Goal: Task Accomplishment & Management: Use online tool/utility

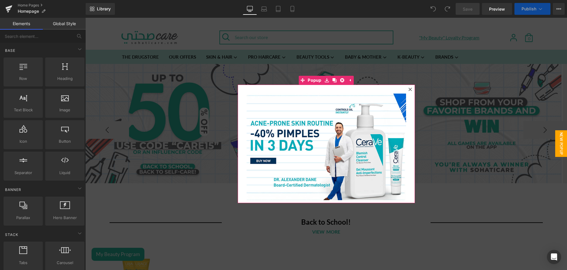
drag, startPoint x: 85, startPoint y: 18, endPoint x: 296, endPoint y: 192, distance: 273.3
click at [409, 90] on icon at bounding box center [410, 88] width 3 height 3
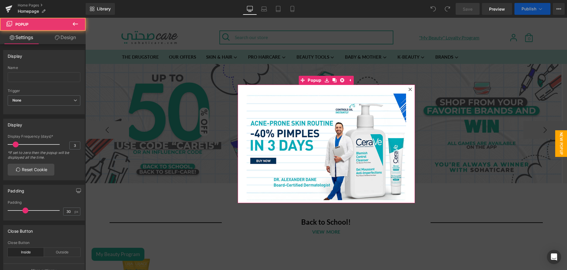
click at [291, 194] on button at bounding box center [294, 193] width 7 height 6
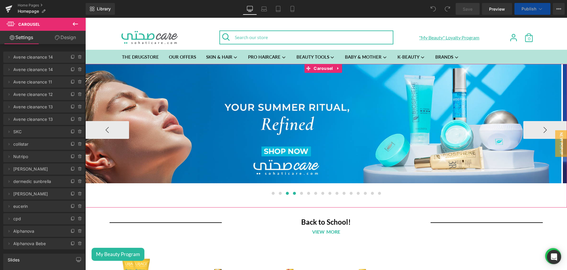
click at [286, 194] on span at bounding box center [287, 193] width 3 height 3
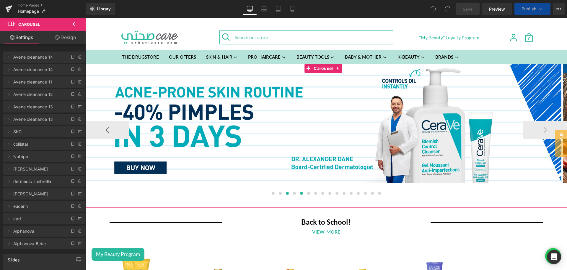
click at [300, 194] on span at bounding box center [301, 193] width 3 height 3
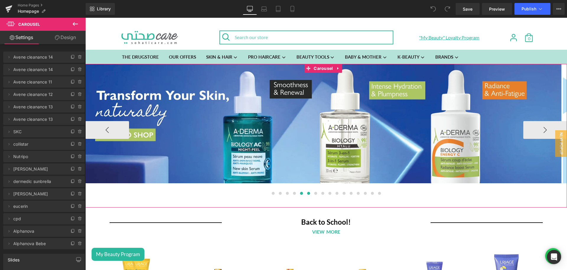
click at [307, 194] on span at bounding box center [308, 193] width 3 height 3
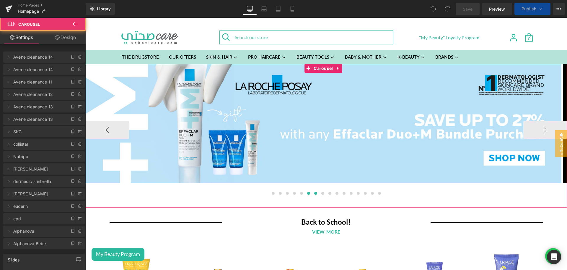
click at [314, 193] on span at bounding box center [315, 193] width 3 height 3
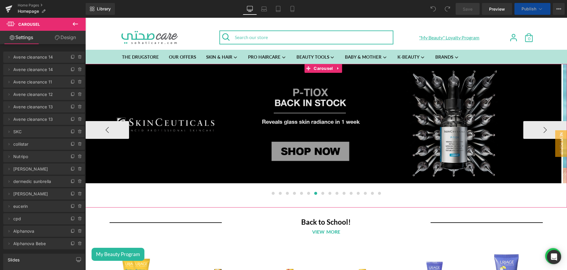
click at [320, 108] on img at bounding box center [323, 123] width 476 height 119
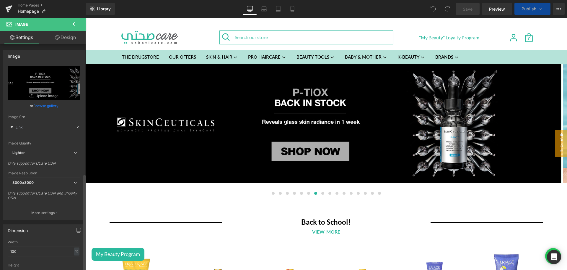
type input "[URL][DOMAIN_NAME]"
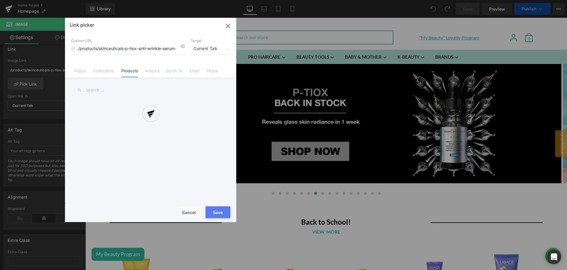
click at [0, 0] on div at bounding box center [0, 0] width 0 height 0
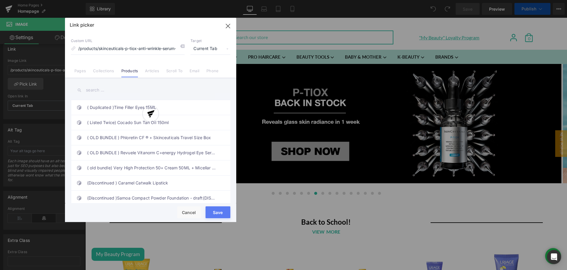
click at [0, 0] on div at bounding box center [0, 0] width 0 height 0
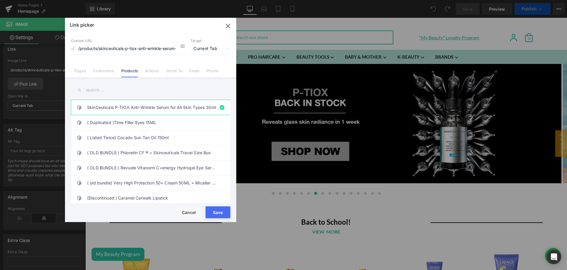
click at [0, 0] on input "text" at bounding box center [0, 0] width 0 height 0
paste input "SkinCeuticals P-Tiox"
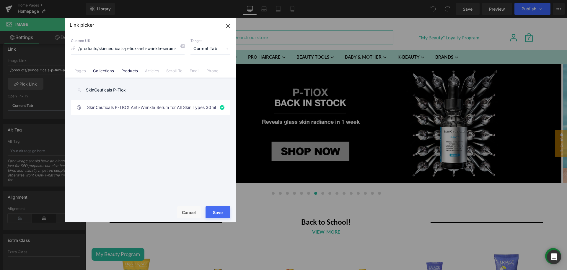
type input "SkinCeuticals P-Tiox"
click at [110, 73] on link "Collections" at bounding box center [103, 72] width 21 height 9
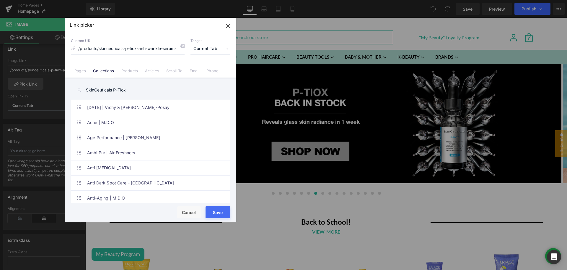
click at [0, 0] on input "SkinCeuticals P-Tiox" at bounding box center [0, 0] width 0 height 0
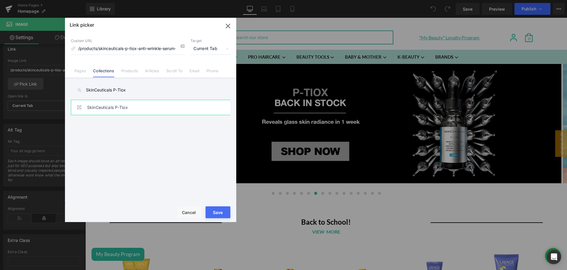
click at [121, 108] on link "SkinCeuticals P-Tiox" at bounding box center [152, 107] width 130 height 15
type input "/collections/skinceuticals-p-tiox"
click at [0, 0] on button "Save" at bounding box center [0, 0] width 0 height 0
type input "/collections/skinceuticals-p-tiox"
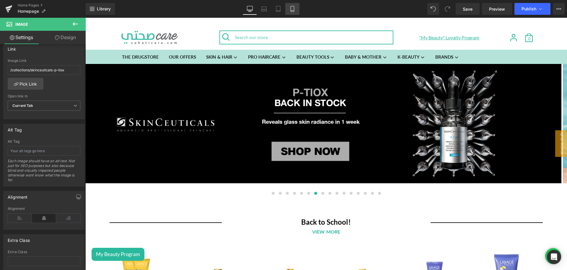
click at [290, 10] on icon at bounding box center [293, 9] width 6 height 6
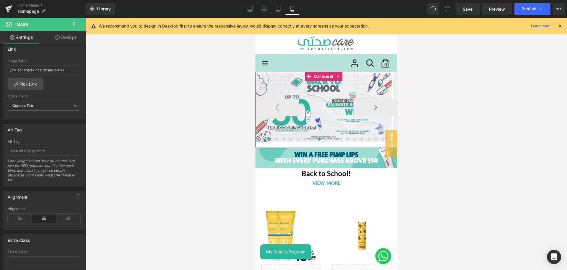
click at [318, 137] on span at bounding box center [319, 138] width 3 height 3
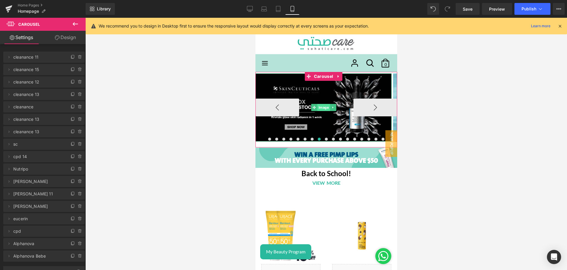
click at [327, 104] on span "Image" at bounding box center [323, 107] width 13 height 7
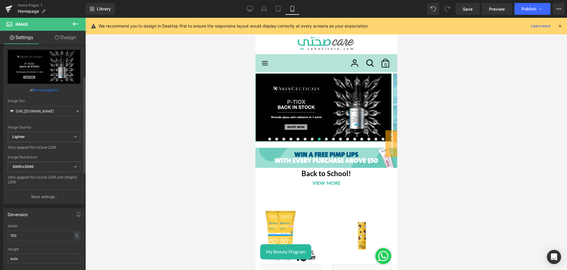
scroll to position [126, 0]
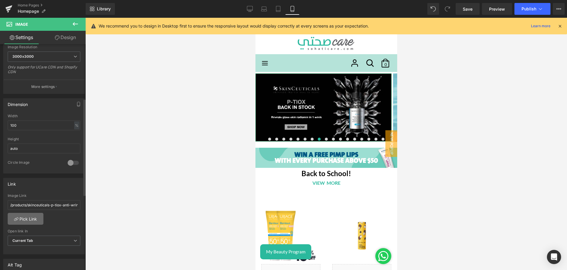
click at [27, 217] on link "Pick Link" at bounding box center [26, 219] width 36 height 12
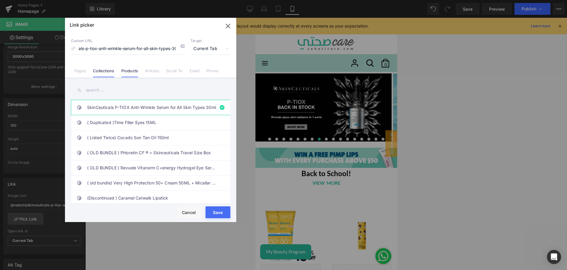
scroll to position [0, 0]
click at [0, 0] on link "Collections" at bounding box center [0, 0] width 0 height 0
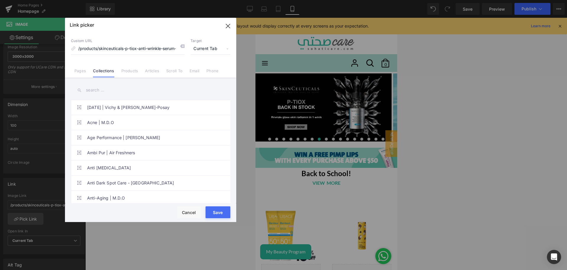
click at [0, 0] on input "text" at bounding box center [0, 0] width 0 height 0
paste input "SkinCeuticals P-Tiox"
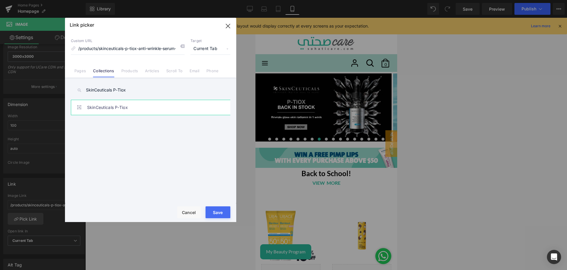
type input "SkinCeuticals P-Tiox"
type input "/collections/skinceuticals-p-tiox"
click at [0, 0] on button "Save" at bounding box center [0, 0] width 0 height 0
type input "/collections/skinceuticals-p-tiox"
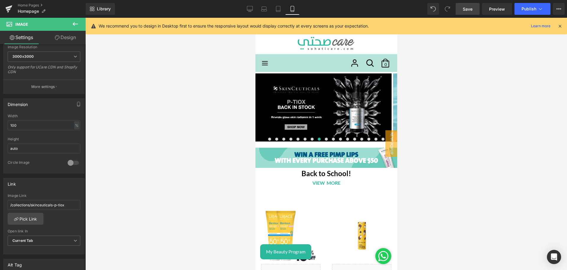
click at [476, 9] on link "Save" at bounding box center [468, 9] width 24 height 12
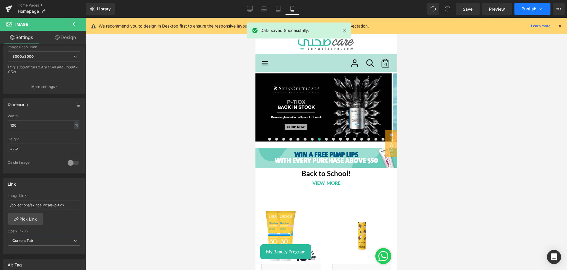
click at [525, 8] on span "Publish" at bounding box center [529, 9] width 15 height 5
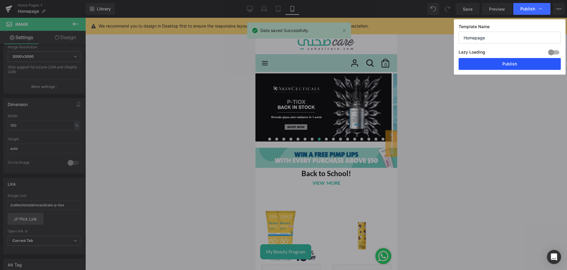
click at [0, 0] on button "Publish" at bounding box center [0, 0] width 0 height 0
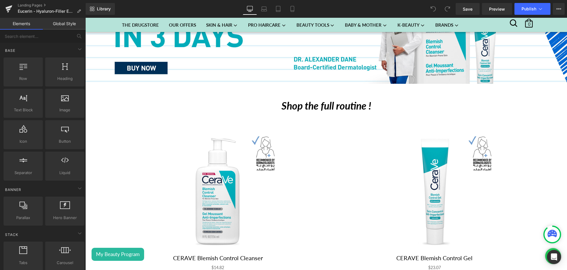
scroll to position [157, 0]
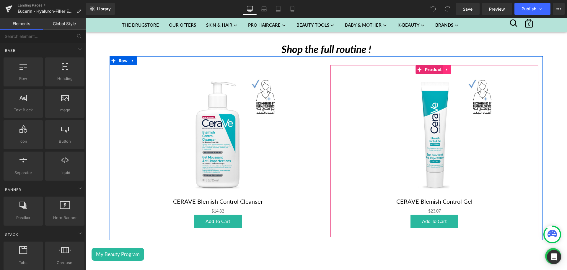
click at [447, 68] on icon at bounding box center [447, 69] width 1 height 3
click at [417, 68] on link "Product" at bounding box center [418, 69] width 27 height 9
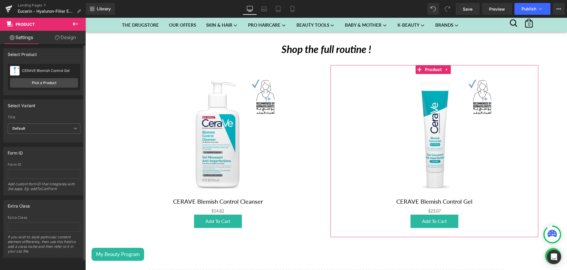
scroll to position [0, 0]
click at [38, 87] on link "Pick a Product" at bounding box center [44, 84] width 68 height 9
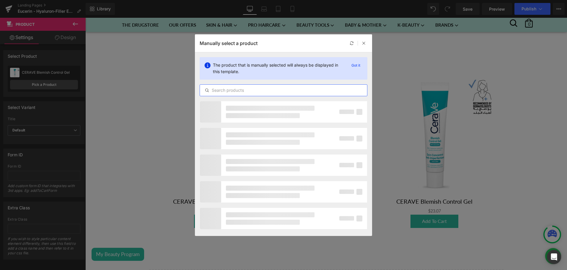
click at [78, 14] on input "text" at bounding box center [55, 7] width 46 height 14
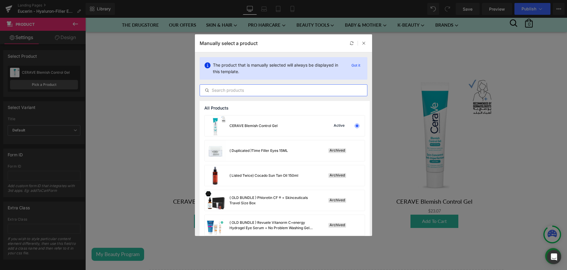
paste input "Hyaluron-Filler Epicelline Serum 30 ml"
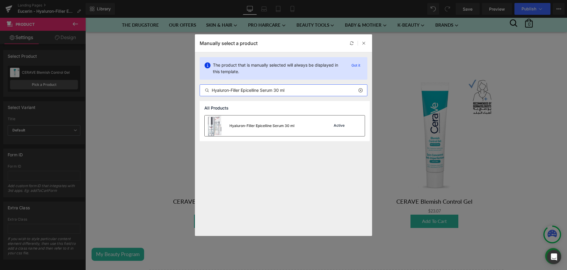
type input "Hyaluron-Filler Epicelline Serum 30 ml"
click at [217, 130] on img at bounding box center [215, 125] width 21 height 21
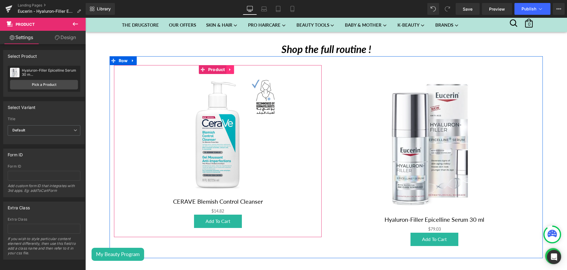
click at [231, 67] on icon at bounding box center [230, 69] width 4 height 4
click at [234, 70] on icon at bounding box center [234, 69] width 4 height 4
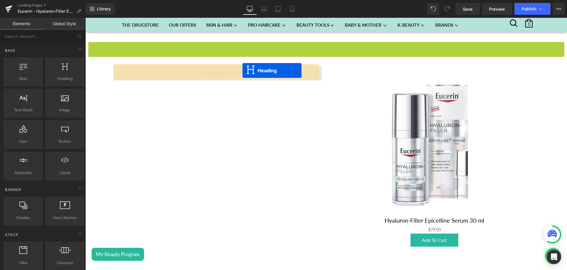
drag, startPoint x: 315, startPoint y: 47, endPoint x: 242, endPoint y: 71, distance: 76.7
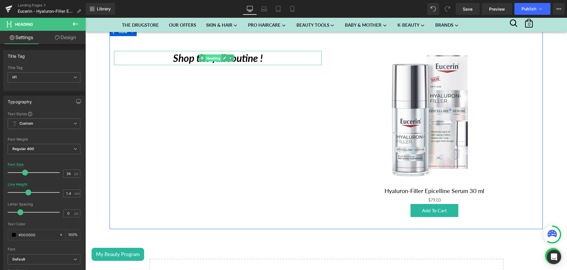
click at [217, 56] on span "Heading" at bounding box center [213, 58] width 16 height 7
click at [223, 56] on icon at bounding box center [224, 58] width 3 height 4
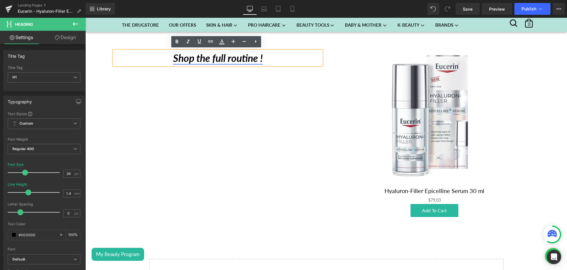
click at [211, 57] on icon "Shop the full routine !" at bounding box center [218, 58] width 90 height 12
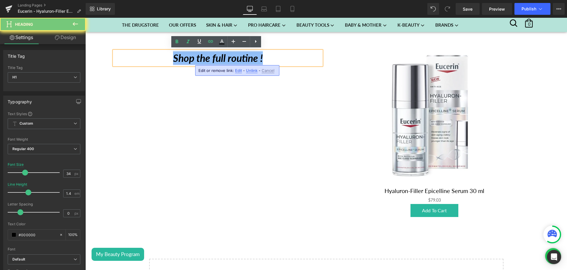
click at [211, 57] on icon "Shop the full routine !" at bounding box center [218, 58] width 90 height 12
paste div
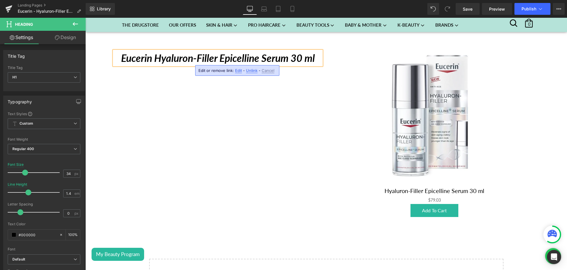
click at [0, 0] on span "Unlink" at bounding box center [0, 0] width 0 height 0
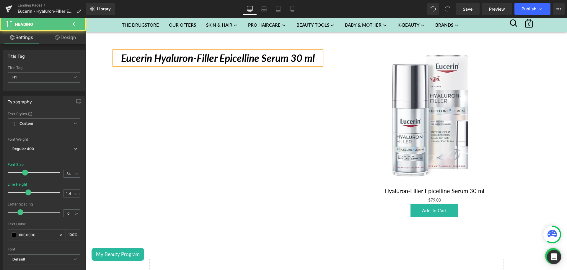
click at [236, 58] on icon "Eucerin Hyaluron-Filler Epicelline Serum 30 ml" at bounding box center [218, 58] width 194 height 12
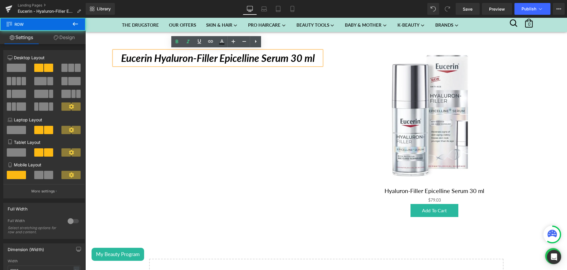
click at [191, 134] on div "Eucerin Hyaluron-Filler Epicelline Serum 30 ml Heading Sale Off (P) Image Hyalu…" at bounding box center [327, 128] width 434 height 202
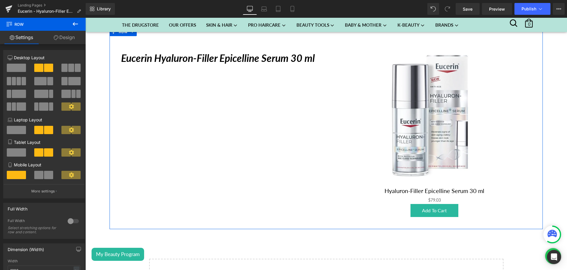
scroll to position [117, 0]
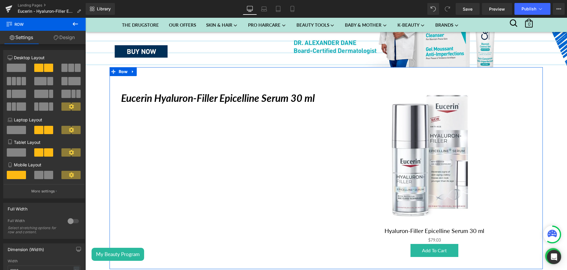
click at [161, 93] on icon "Eucerin Hyaluron-Filler Epicelline Serum 30 ml" at bounding box center [218, 98] width 194 height 12
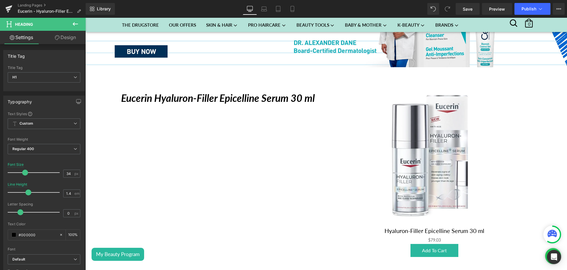
click at [74, 26] on icon at bounding box center [75, 23] width 7 height 7
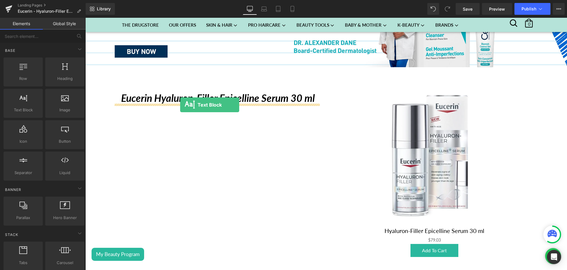
drag, startPoint x: 116, startPoint y: 133, endPoint x: 180, endPoint y: 106, distance: 69.7
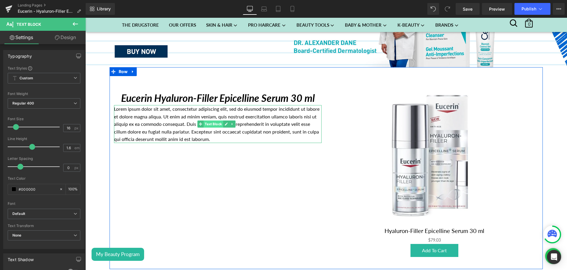
click at [208, 124] on span "Text Block" at bounding box center [214, 123] width 20 height 7
click at [180, 98] on icon "Eucerin Hyaluron-Filler Epicelline Serum 30 ml" at bounding box center [218, 98] width 194 height 12
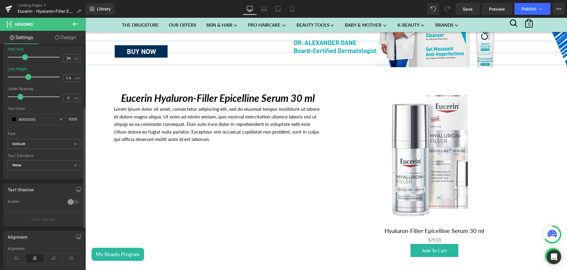
scroll to position [146, 0]
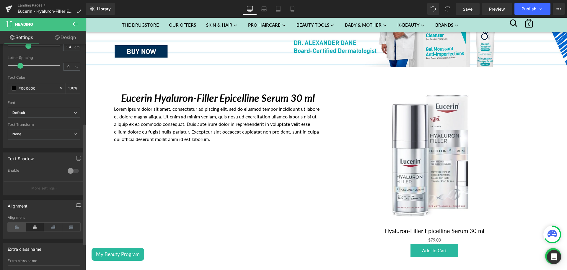
click at [16, 223] on icon at bounding box center [17, 226] width 18 height 9
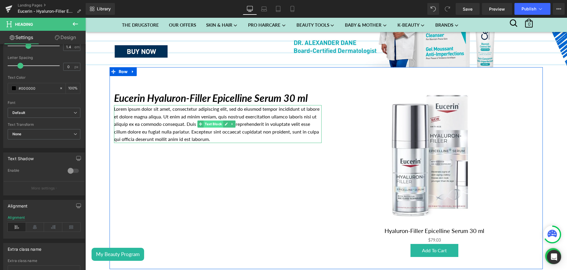
click at [214, 121] on span "Text Block" at bounding box center [214, 123] width 20 height 7
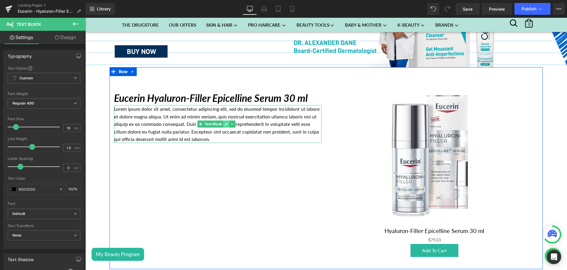
click at [227, 123] on icon at bounding box center [226, 124] width 3 height 4
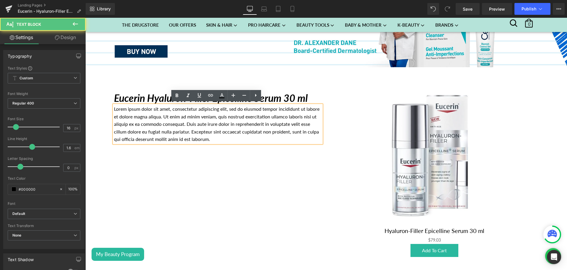
click at [177, 124] on p "Lorem ipsum dolor sit amet, consectetur adipiscing elit, sed do eiusmod tempor …" at bounding box center [218, 124] width 208 height 38
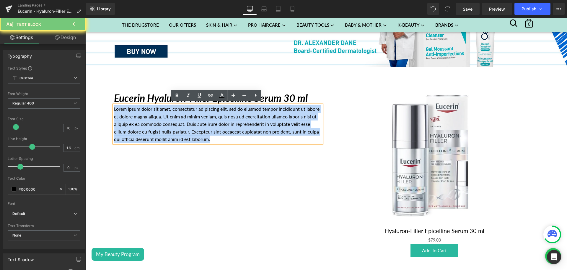
click at [177, 124] on p "Lorem ipsum dolor sit amet, consectetur adipiscing elit, sed do eiusmod tempor …" at bounding box center [218, 124] width 208 height 38
paste div
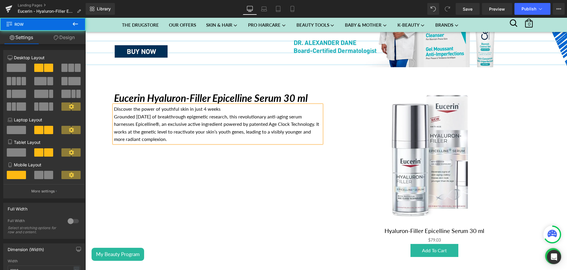
click at [200, 155] on div "Eucerin Hyaluron-Filler Epicelline Serum 30 ml Heading Discover the power of yo…" at bounding box center [327, 168] width 434 height 202
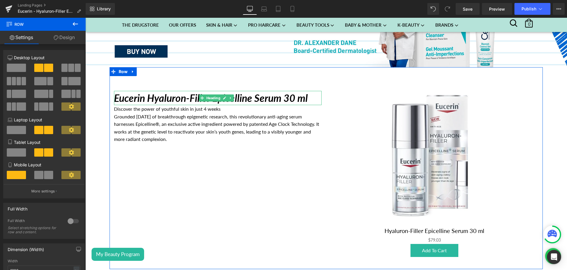
click at [157, 95] on icon "Eucerin Hyaluron-Filler Epicelline Serum 30 ml" at bounding box center [211, 98] width 194 height 12
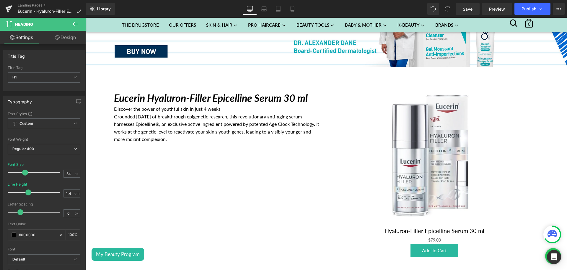
click at [65, 37] on link "Design" at bounding box center [65, 37] width 43 height 13
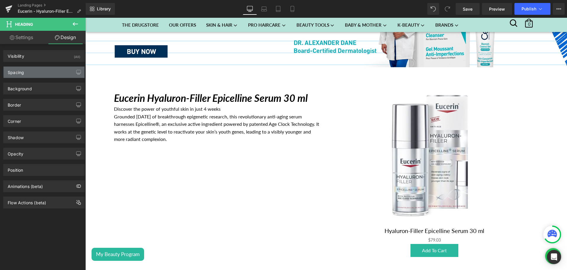
click at [38, 76] on div "Spacing" at bounding box center [44, 72] width 81 height 11
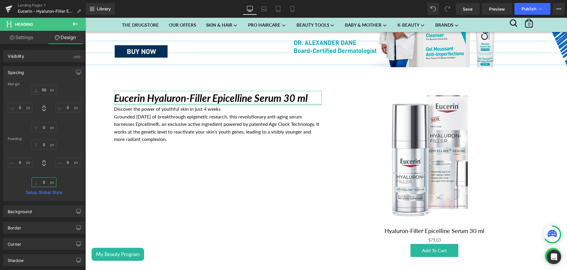
click at [43, 179] on input "0" at bounding box center [44, 182] width 25 height 10
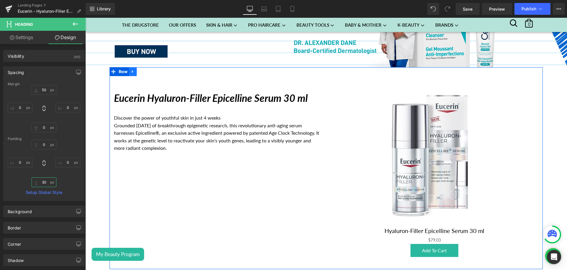
type input "30"
click at [132, 71] on icon at bounding box center [132, 71] width 1 height 3
click at [120, 71] on span "Row" at bounding box center [123, 71] width 12 height 9
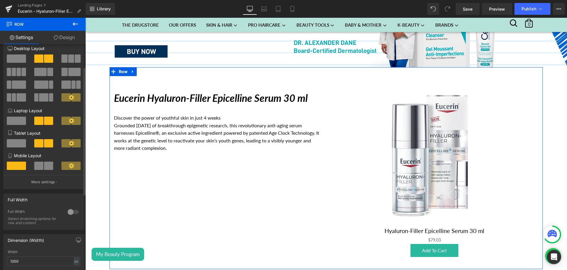
scroll to position [0, 0]
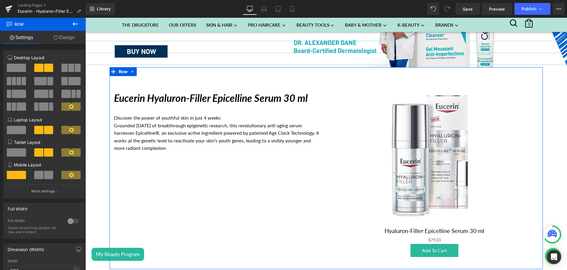
click at [62, 37] on link "Design" at bounding box center [64, 37] width 43 height 13
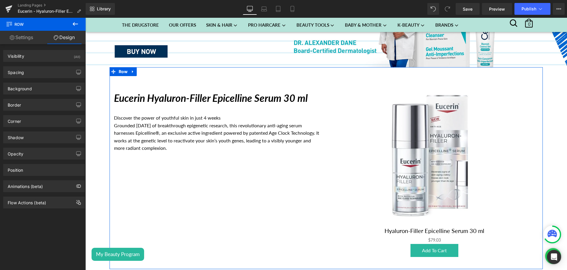
click at [85, 18] on div at bounding box center [85, 18] width 0 height 0
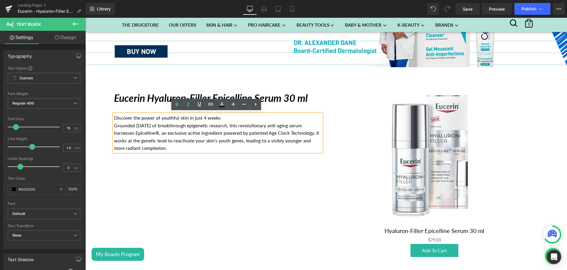
click at [233, 189] on div "Eucerin Hyaluron-Filler Epicelline Serum 30 ml Heading Discover the power of yo…" at bounding box center [327, 168] width 434 height 202
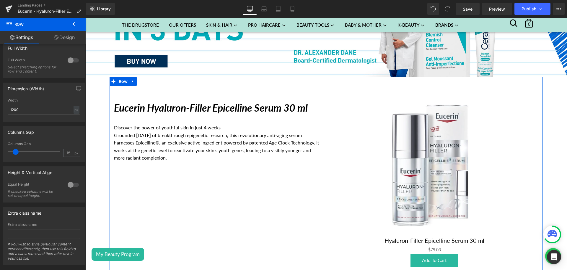
scroll to position [164, 0]
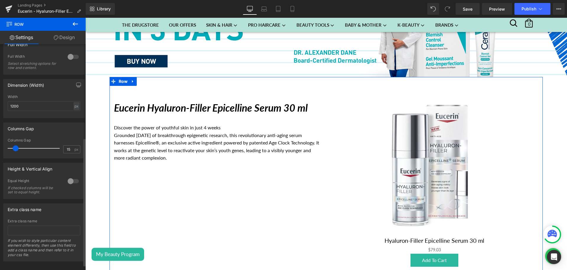
click at [69, 179] on div at bounding box center [73, 180] width 14 height 9
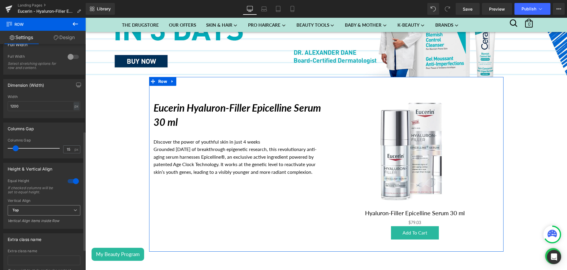
click at [51, 205] on span "Top" at bounding box center [44, 210] width 73 height 10
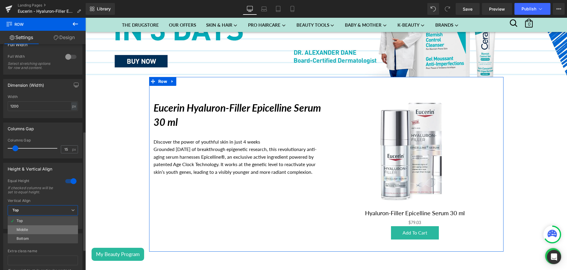
click at [36, 231] on li "Middle" at bounding box center [43, 229] width 70 height 9
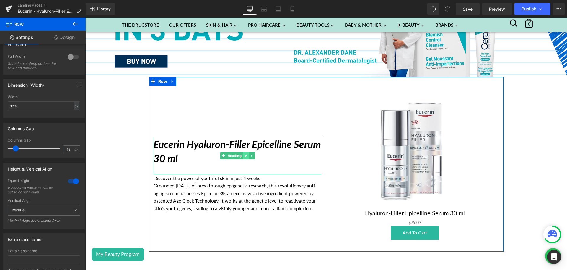
click at [244, 155] on icon at bounding box center [245, 156] width 3 height 4
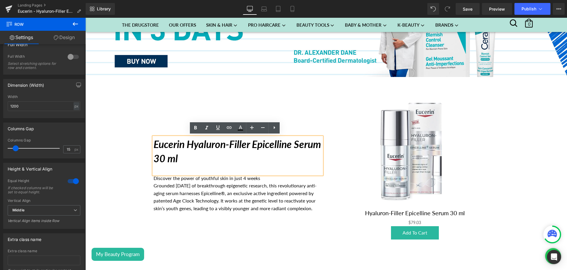
click at [226, 143] on icon "Eucerin Hyaluron-Filler Epicelline Serum 30 ml" at bounding box center [238, 151] width 168 height 26
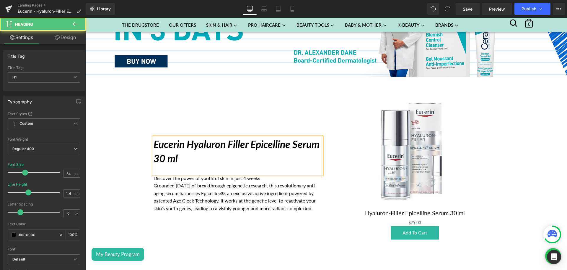
click at [294, 141] on icon "Eucerin Hyaluron Filler Epicelline Serum 30 ml" at bounding box center [237, 151] width 166 height 26
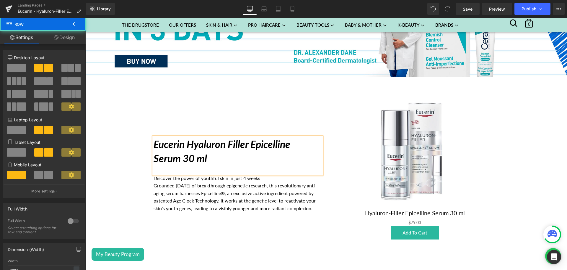
click at [278, 221] on div "Eucerin Hyaluron Filler Epicelline Serum 30 ml Heading Discover the power of yo…" at bounding box center [237, 167] width 177 height 162
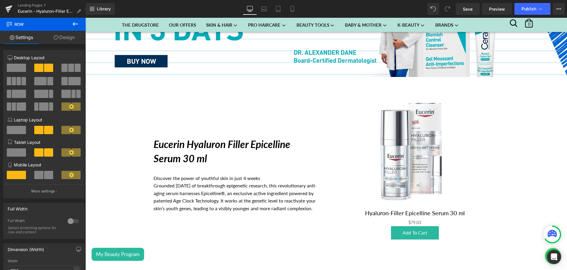
click at [72, 25] on icon at bounding box center [75, 23] width 7 height 7
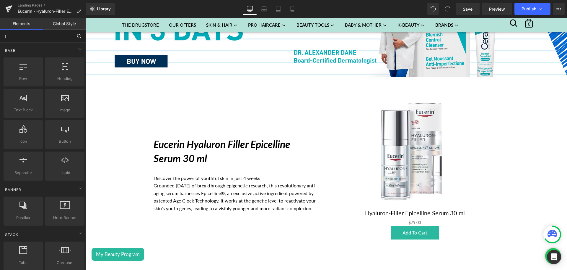
click at [25, 35] on input "t" at bounding box center [36, 36] width 73 height 13
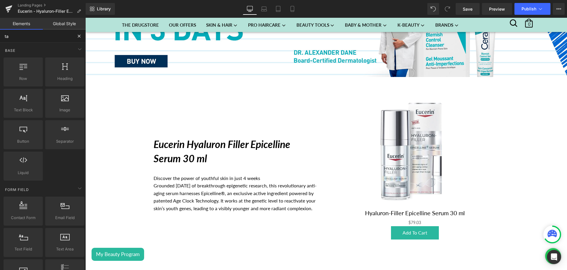
type input "tab"
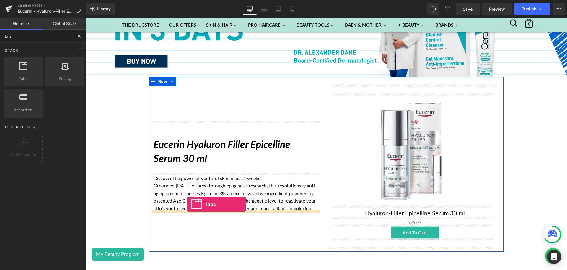
drag, startPoint x: 105, startPoint y: 97, endPoint x: 187, endPoint y: 204, distance: 134.7
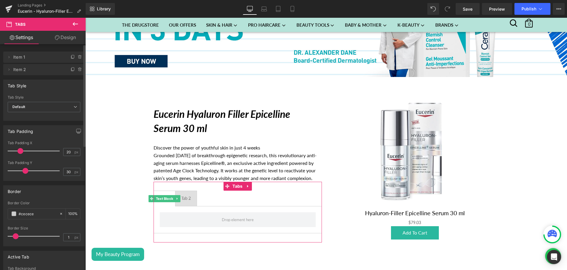
click at [25, 59] on span "Item 1" at bounding box center [38, 56] width 50 height 11
click at [9, 58] on icon at bounding box center [9, 57] width 5 height 5
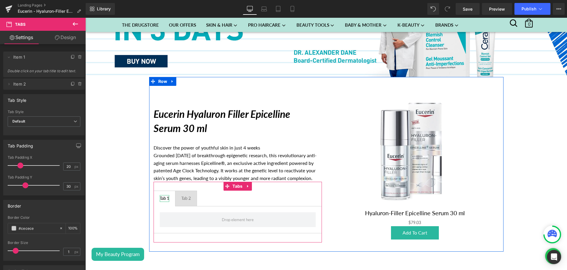
click at [163, 197] on div "Tab 1" at bounding box center [164, 198] width 9 height 7
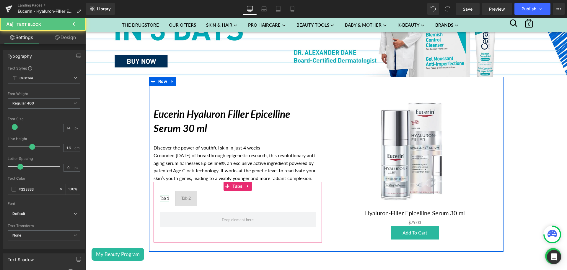
click at [162, 195] on div "Tab 1" at bounding box center [164, 198] width 9 height 7
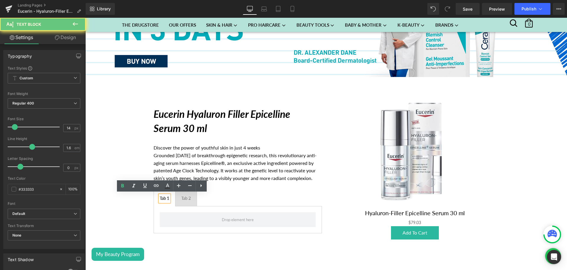
click at [162, 195] on div "Tab 1" at bounding box center [164, 198] width 9 height 7
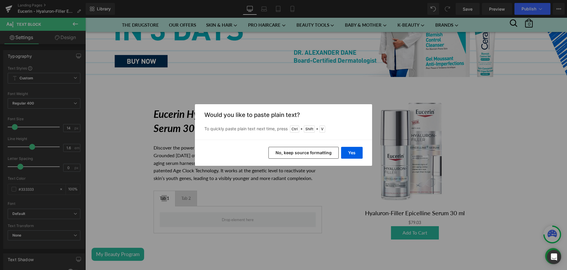
click at [327, 153] on button "No, keep source formatting" at bounding box center [304, 153] width 70 height 12
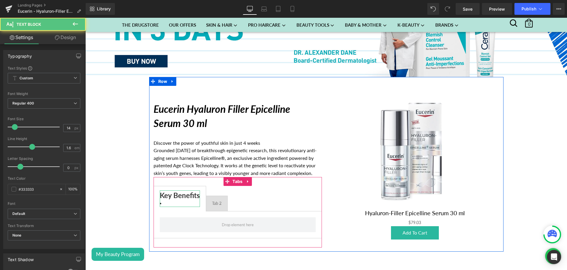
click at [174, 195] on strong "Key Benefits" at bounding box center [180, 195] width 40 height 9
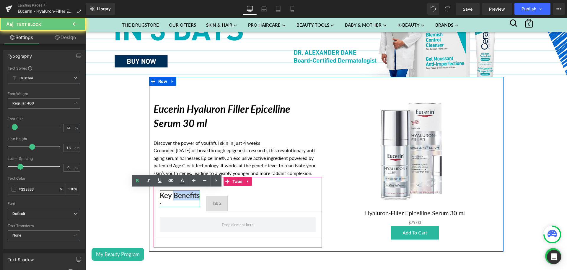
click at [174, 195] on strong "Key Benefits" at bounding box center [180, 195] width 40 height 9
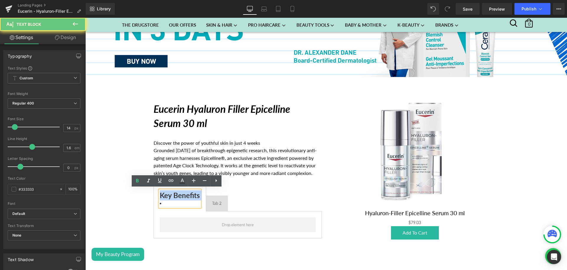
click at [174, 195] on strong "Key Benefits" at bounding box center [180, 195] width 40 height 9
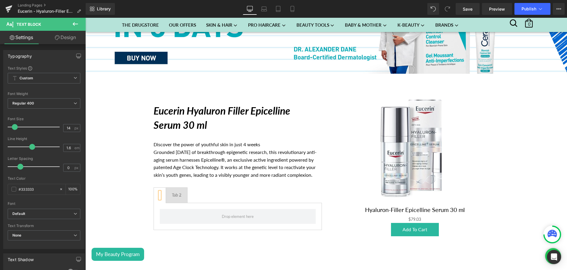
scroll to position [112, 0]
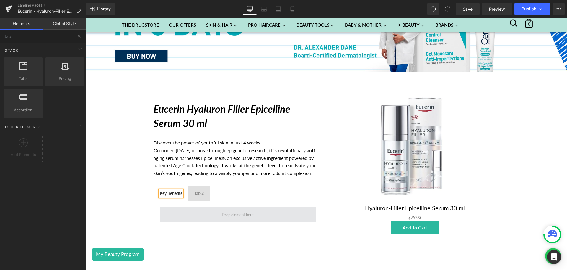
click at [221, 213] on span at bounding box center [238, 214] width 36 height 9
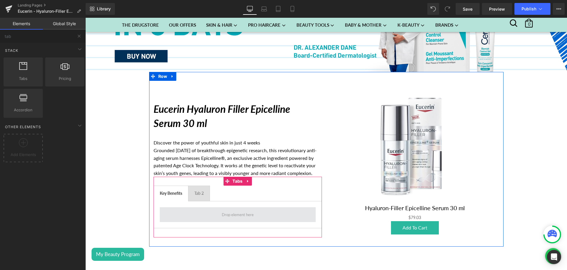
click at [234, 217] on span at bounding box center [238, 214] width 36 height 9
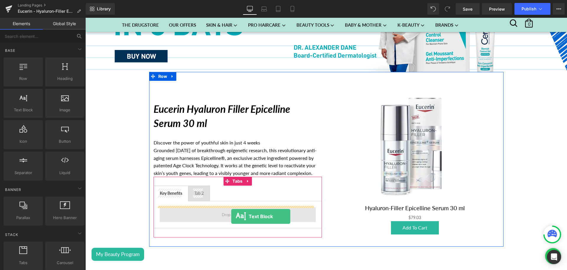
drag, startPoint x: 106, startPoint y: 129, endPoint x: 231, endPoint y: 216, distance: 152.7
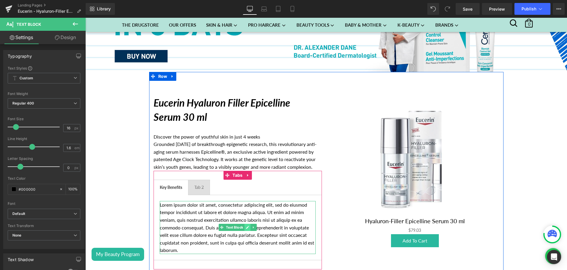
click at [244, 228] on link at bounding box center [247, 226] width 6 height 7
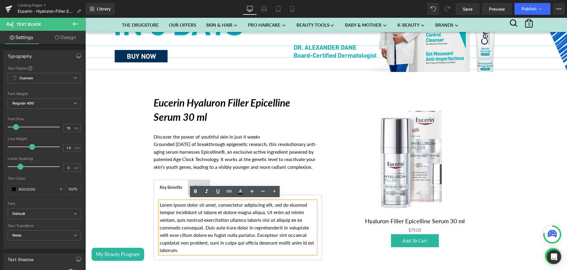
click at [240, 233] on p "Lorem ipsum dolor sit amet, consectetur adipiscing elit, sed do eiusmod tempor …" at bounding box center [238, 227] width 156 height 53
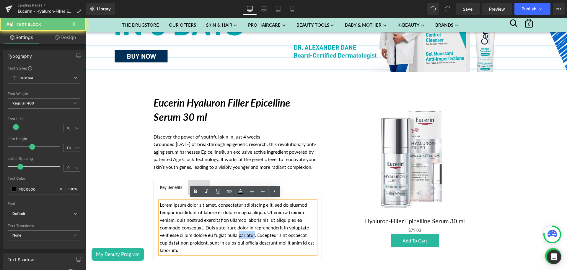
click at [240, 233] on p "Lorem ipsum dolor sit amet, consectetur adipiscing elit, sed do eiusmod tempor …" at bounding box center [238, 227] width 156 height 53
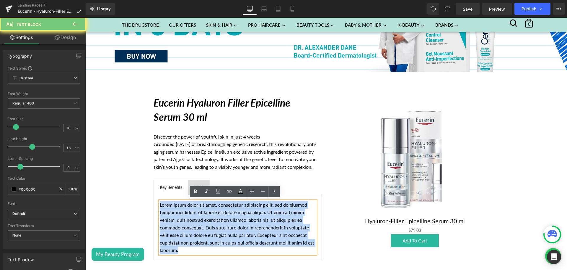
click at [240, 233] on p "Lorem ipsum dolor sit amet, consectetur adipiscing elit, sed do eiusmod tempor …" at bounding box center [238, 227] width 156 height 53
paste div
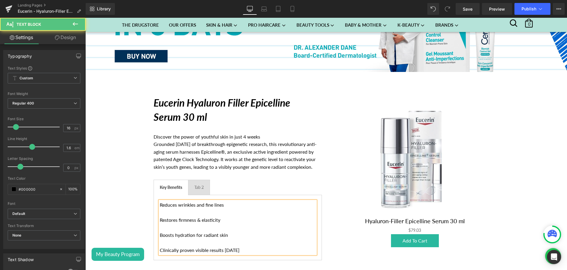
click at [241, 219] on p "Restores firmness & elasticity" at bounding box center [238, 220] width 156 height 8
click at [261, 220] on p "Restores firmness & elasticity" at bounding box center [238, 220] width 156 height 8
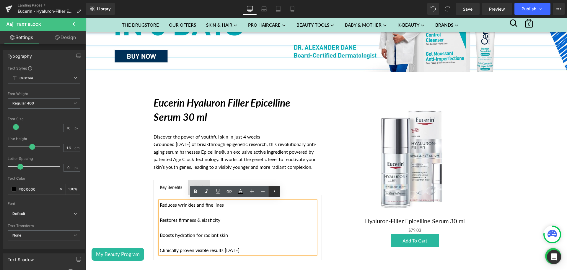
click at [274, 192] on icon at bounding box center [274, 190] width 1 height 3
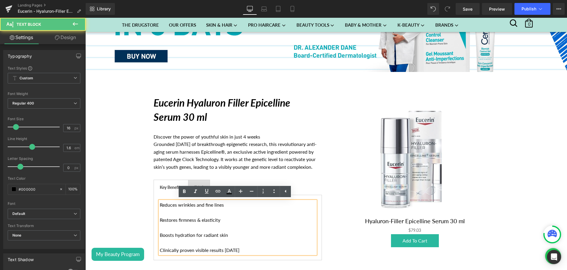
click at [254, 212] on p at bounding box center [238, 212] width 156 height 8
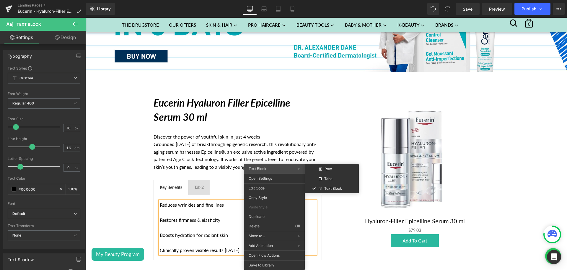
click at [262, 169] on span "Text Block" at bounding box center [258, 168] width 18 height 4
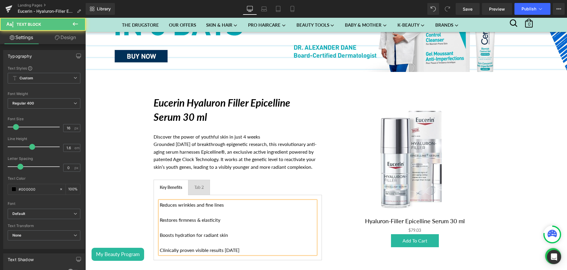
click at [190, 246] on p "Clinically proven visible results in 4 weeks" at bounding box center [238, 250] width 156 height 8
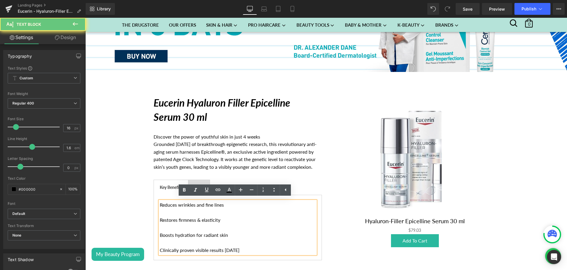
click at [224, 233] on p "Boosts hydration for radiant skin" at bounding box center [238, 235] width 156 height 8
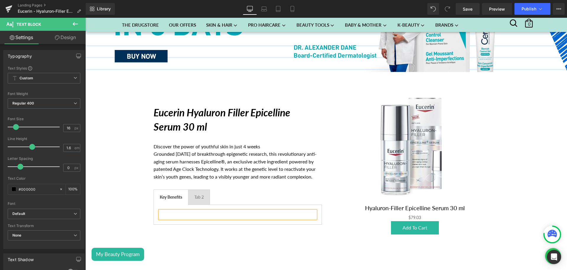
scroll to position [122, 0]
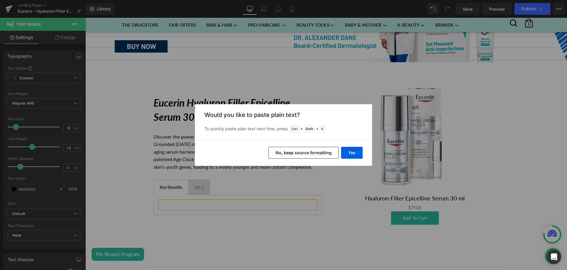
click at [304, 152] on button "No, keep source formatting" at bounding box center [304, 153] width 70 height 12
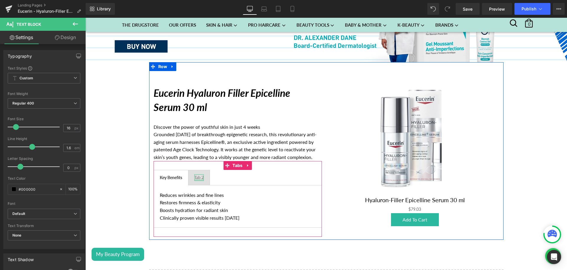
click at [197, 177] on span "Tab 2 Text Block" at bounding box center [199, 177] width 21 height 15
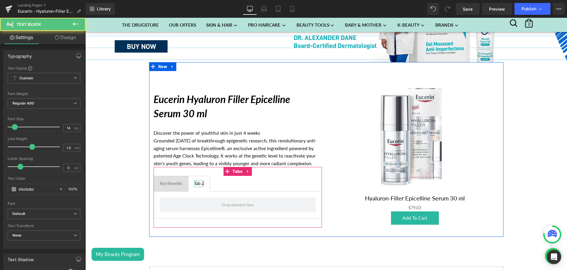
click at [197, 181] on div "Tab 2" at bounding box center [198, 183] width 9 height 7
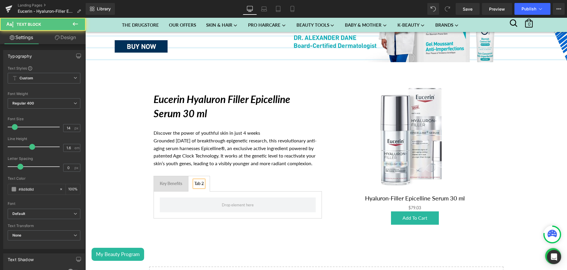
click at [197, 181] on div "Tab 2" at bounding box center [198, 183] width 9 height 7
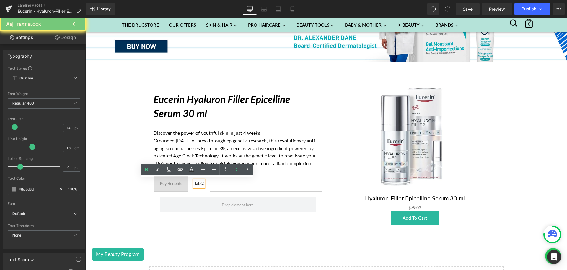
click at [197, 181] on div "Tab 2" at bounding box center [198, 183] width 9 height 7
paste div
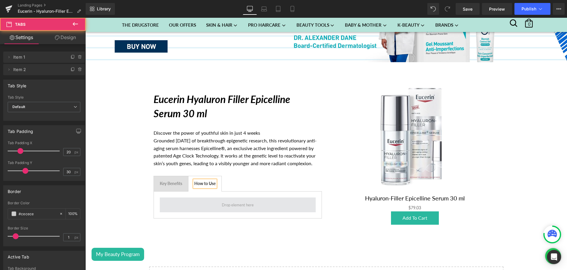
click at [228, 210] on span at bounding box center [238, 204] width 156 height 15
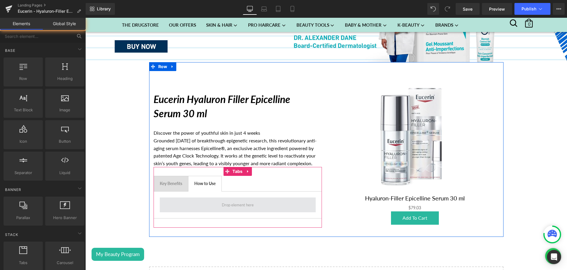
click at [225, 206] on span at bounding box center [238, 204] width 36 height 9
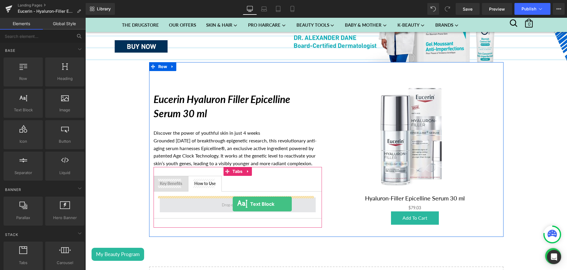
drag, startPoint x: 114, startPoint y: 126, endPoint x: 230, endPoint y: 204, distance: 139.2
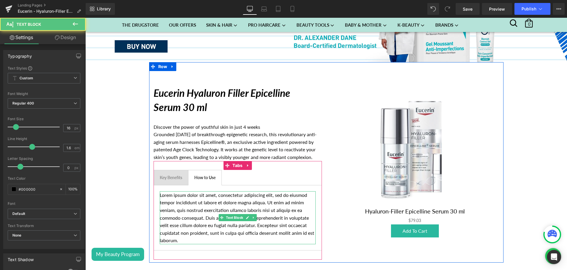
click at [204, 224] on p "Lorem ipsum dolor sit amet, consectetur adipiscing elit, sed do eiusmod tempor …" at bounding box center [238, 217] width 156 height 53
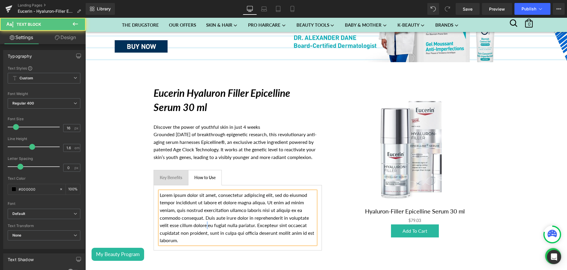
click at [204, 224] on p "Lorem ipsum dolor sit amet, consectetur adipiscing elit, sed do eiusmod tempor …" at bounding box center [238, 217] width 156 height 53
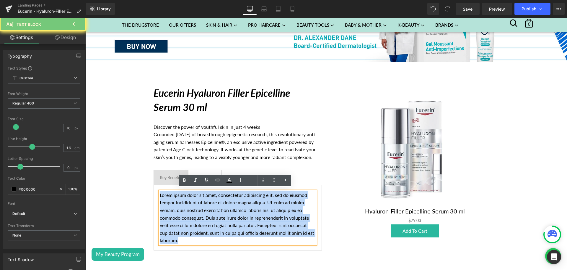
click at [204, 224] on p "Lorem ipsum dolor sit amet, consectetur adipiscing elit, sed do eiusmod tempor …" at bounding box center [238, 217] width 156 height 53
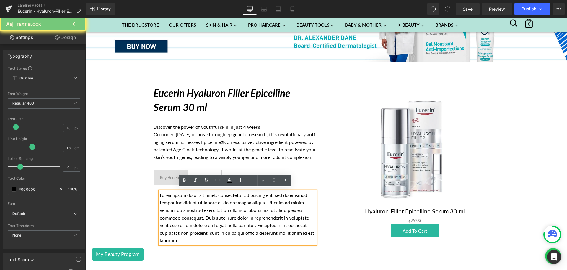
scroll to position [132, 0]
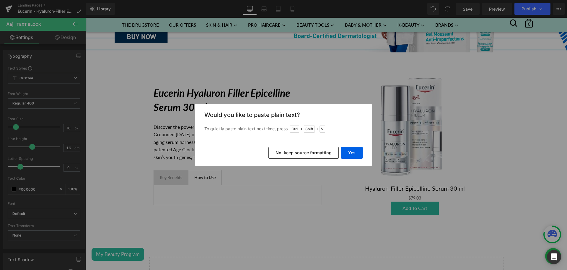
click at [283, 152] on button "No, keep source formatting" at bounding box center [304, 153] width 70 height 12
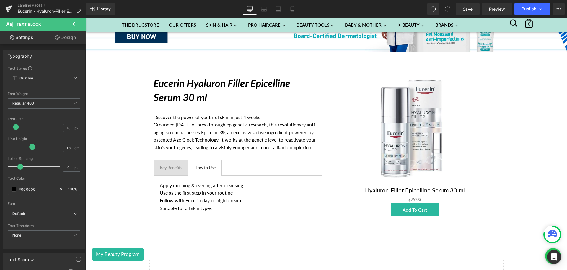
click at [279, 242] on div "Image Image Eucerin Hyaluron Filler Epicelline Serum 30 ml Heading Discover the…" at bounding box center [326, 120] width 482 height 376
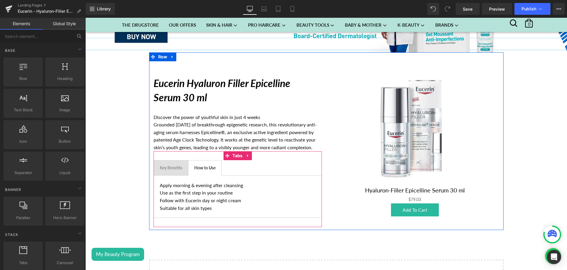
click at [175, 172] on span "Key Benefits Text Block" at bounding box center [171, 167] width 34 height 15
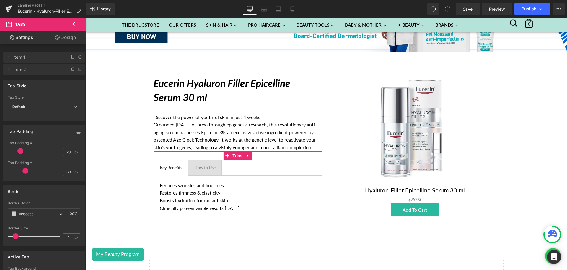
click at [55, 39] on icon at bounding box center [57, 37] width 5 height 5
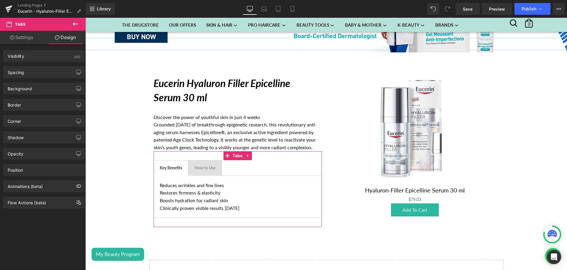
click at [23, 37] on link "Settings" at bounding box center [21, 37] width 43 height 13
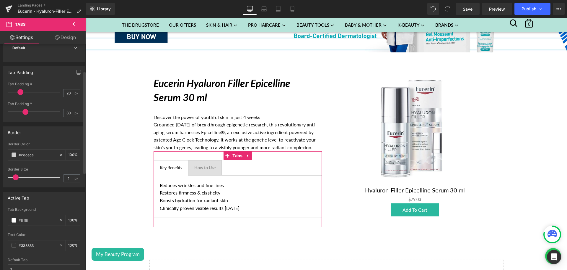
scroll to position [59, 0]
click at [13, 155] on span at bounding box center [14, 154] width 5 height 5
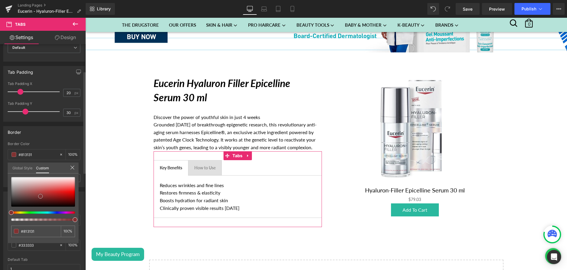
type input "#813131"
type input "#503333"
type input "#424242"
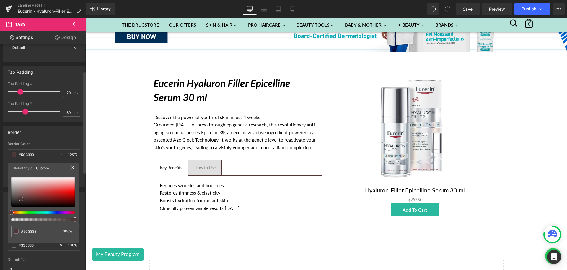
type input "#424242"
type input "#606060"
type input "#9b9b9b"
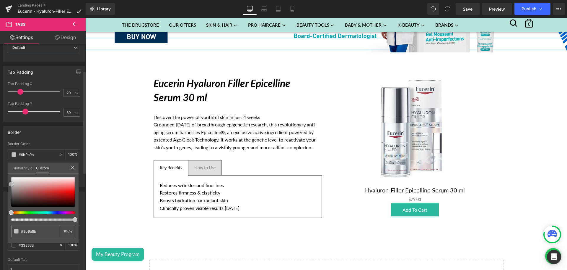
type input "#bfbfbf"
type input "#cecece"
type input "#d8d8d8"
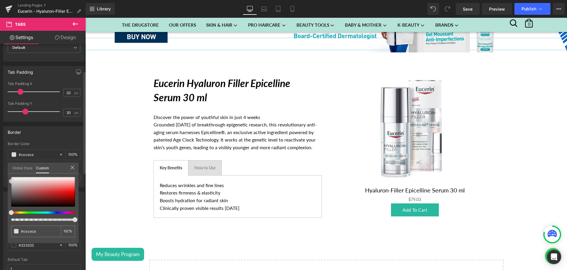
type input "#d8d8d8"
type input "#e0e0e0"
drag, startPoint x: 40, startPoint y: 196, endPoint x: 1, endPoint y: 180, distance: 42.9
click at [1, 180] on div "Border rgba(224, 224, 224, 1) Border Color #e0e0e0 100 % 1px Border Size 1 px G…" at bounding box center [44, 153] width 88 height 65
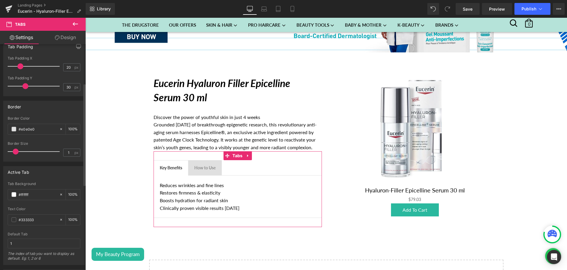
scroll to position [86, 0]
click at [13, 194] on span at bounding box center [14, 193] width 5 height 5
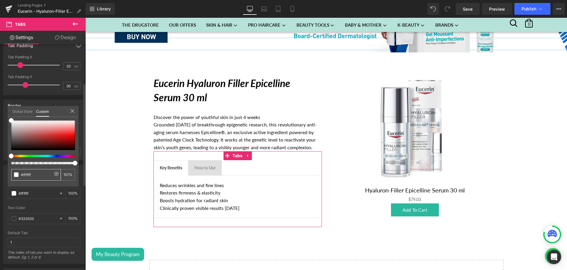
click at [29, 172] on input "#ffffff" at bounding box center [36, 174] width 31 height 6
paste input "2ab99d"
type input "#2ab99d"
click at [29, 172] on input "#2ab99d" at bounding box center [36, 174] width 31 height 6
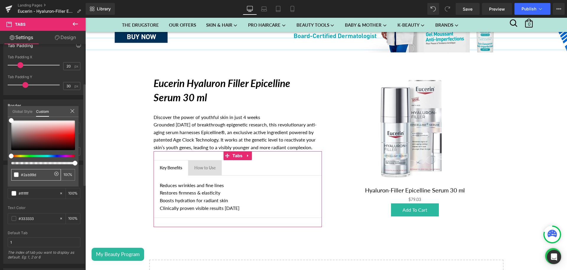
type input "#2ab99d"
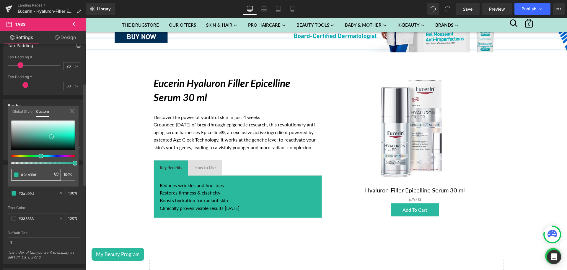
type input "#ffffff"
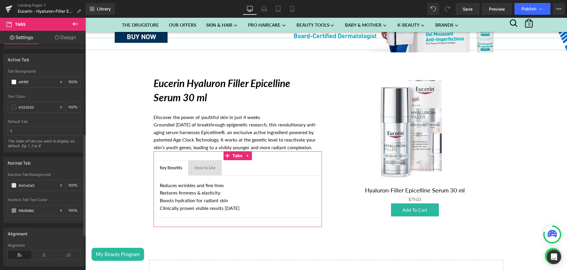
scroll to position [197, 0]
click at [23, 184] on input "#e0e0e0" at bounding box center [38, 184] width 38 height 7
click at [34, 209] on input "#8d8d8d" at bounding box center [38, 209] width 38 height 7
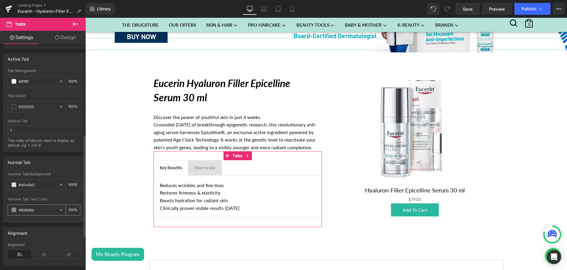
click at [34, 209] on input "#8d8d8d" at bounding box center [38, 209] width 38 height 7
paste input "2ab99"
click at [34, 209] on input "#2ab99d" at bounding box center [38, 209] width 38 height 7
type input "#2ab99d"
click at [24, 186] on input "#e0e0e0" at bounding box center [38, 184] width 38 height 7
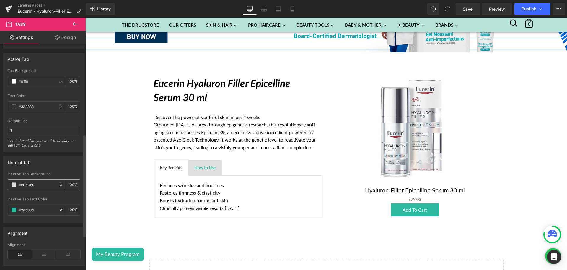
click at [24, 186] on input "#e0e0e0" at bounding box center [38, 184] width 38 height 7
paste input "2ab99d"
click at [24, 186] on input "#2ab99d" at bounding box center [38, 184] width 38 height 7
type input "#2ab99d"
click at [16, 210] on span at bounding box center [14, 209] width 5 height 5
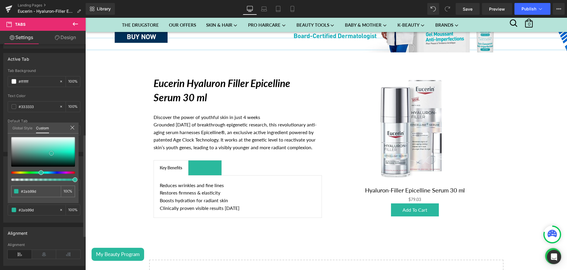
type input "#1a2c29"
type input "#aab5b3"
type input "#eceded"
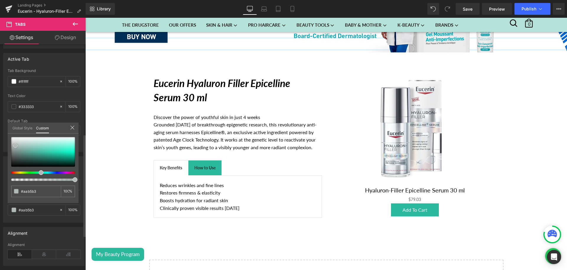
type input "#eceded"
type input "#ffffff"
drag, startPoint x: 27, startPoint y: 162, endPoint x: 5, endPoint y: 124, distance: 44.5
click at [5, 152] on div "Normal Tab rgb(42, 185, 157) Inactive Tab Background #2ab99d 100 % rgba(255, 25…" at bounding box center [44, 187] width 88 height 71
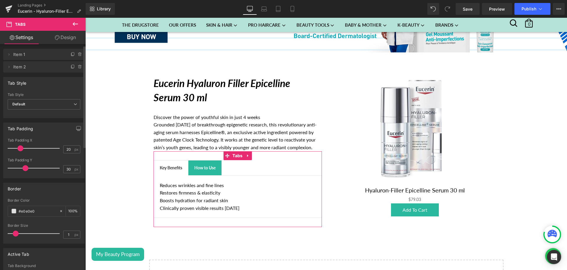
scroll to position [0, 0]
click at [30, 109] on span "Default" at bounding box center [44, 107] width 73 height 10
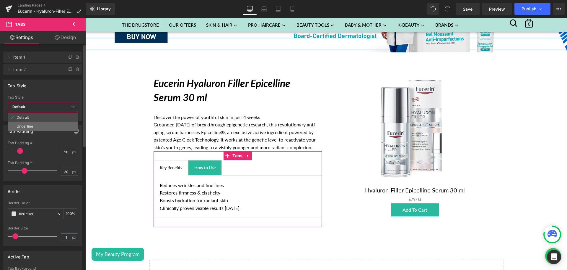
click at [26, 124] on div "Underline" at bounding box center [25, 126] width 17 height 4
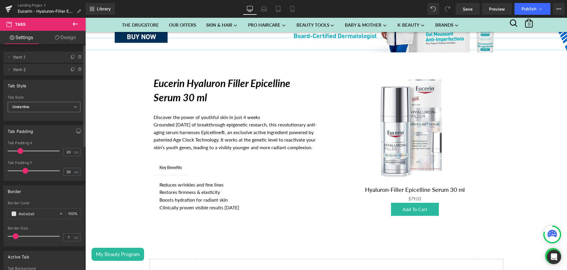
click at [37, 110] on span "Underline" at bounding box center [44, 107] width 73 height 10
click at [40, 186] on div "Border" at bounding box center [44, 190] width 81 height 11
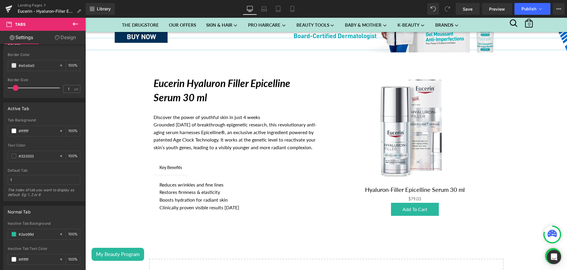
scroll to position [233, 0]
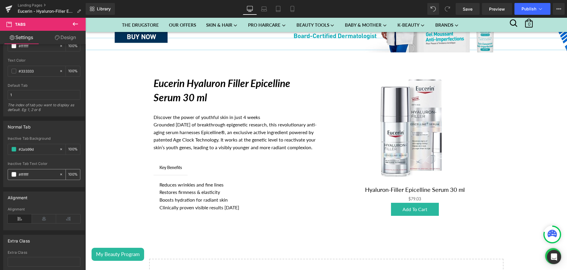
click at [21, 174] on input "#ffffff" at bounding box center [38, 174] width 38 height 7
paste input "2ab99d"
click at [21, 174] on input "#2ab99d" at bounding box center [38, 174] width 38 height 7
type input "#2ab99d"
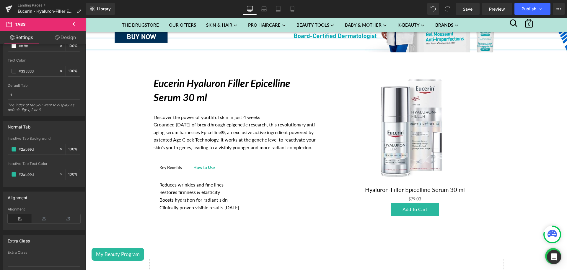
click at [200, 166] on body "My Beauty Program × "My Beauty" Loyalty Program Place an order $1 Spent = 1 Poi…" at bounding box center [326, 160] width 482 height 548
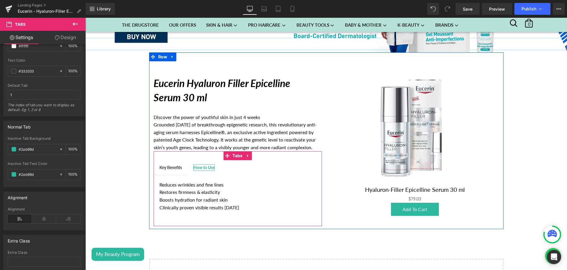
click at [198, 165] on div "How to Use" at bounding box center [204, 167] width 21 height 7
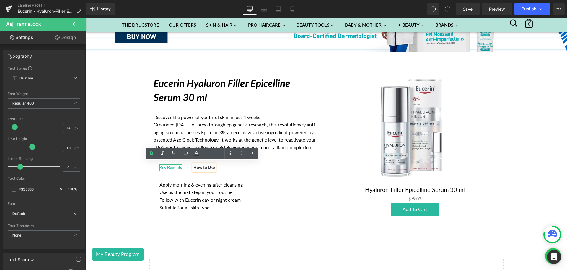
click at [171, 167] on div "Key Benefits" at bounding box center [171, 167] width 22 height 7
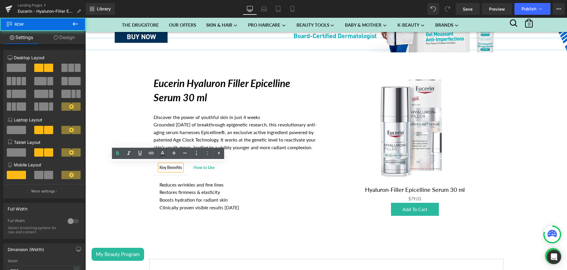
click at [197, 226] on div "Eucerin Hyaluron Filler Epicelline Serum 30 ml Heading Discover the power of yo…" at bounding box center [326, 140] width 355 height 176
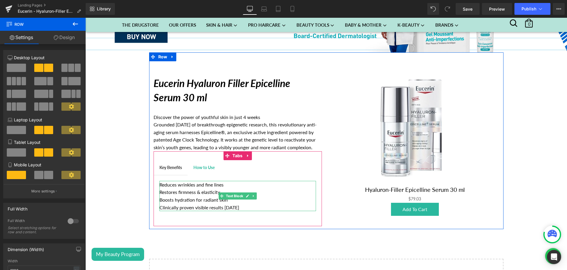
click at [188, 191] on p "Restores firmness & elasticity" at bounding box center [238, 192] width 157 height 8
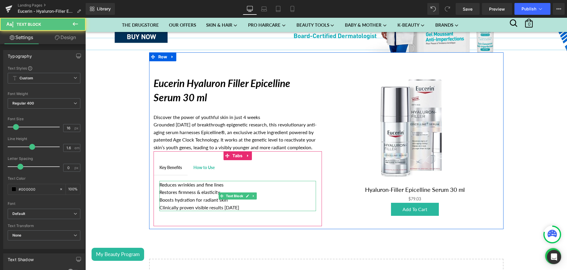
click at [211, 190] on p "Restores firmness & elasticity" at bounding box center [238, 192] width 157 height 8
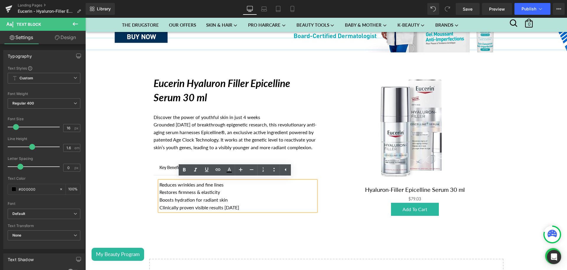
click at [233, 158] on div "Key Benefits Text Block How to Use Text Block Reduces wrinkles and fine lines R…" at bounding box center [238, 188] width 168 height 75
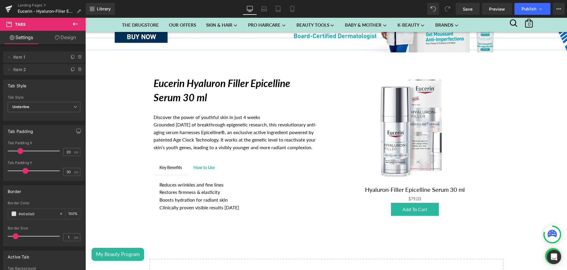
click at [85, 18] on div at bounding box center [85, 18] width 0 height 0
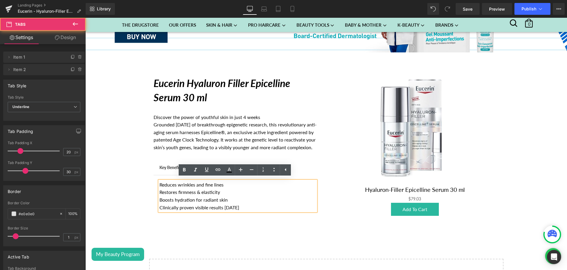
click at [252, 153] on div "Key Benefits Text Block How to Use Text Block Reduces wrinkles and fine lines R…" at bounding box center [238, 188] width 168 height 75
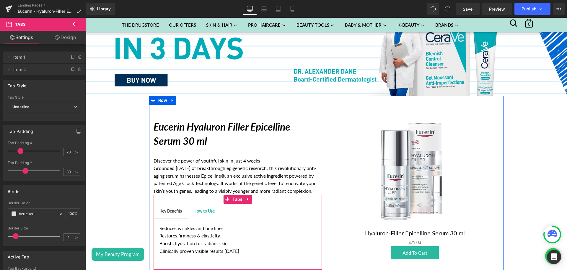
scroll to position [88, 0]
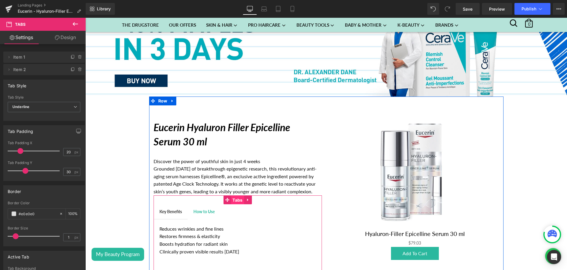
click at [232, 198] on span "Tabs" at bounding box center [237, 199] width 13 height 9
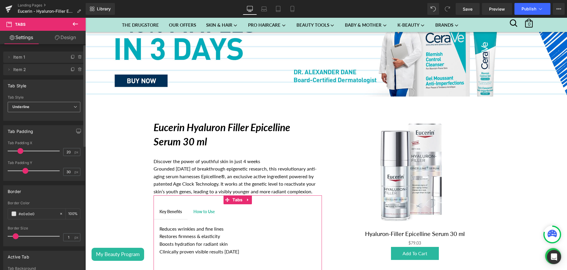
click at [38, 103] on span "Underline" at bounding box center [44, 107] width 73 height 10
click at [29, 116] on div "Default" at bounding box center [23, 117] width 12 height 4
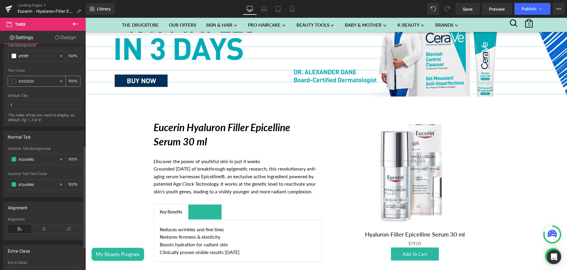
scroll to position [230, 0]
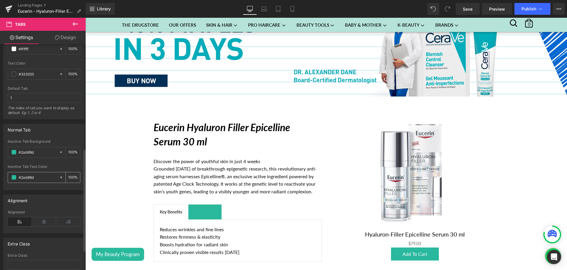
click at [24, 177] on input "#2ab99d" at bounding box center [38, 177] width 38 height 7
click at [14, 181] on div "#2ab99d" at bounding box center [33, 177] width 51 height 10
click at [14, 175] on span at bounding box center [14, 177] width 5 height 5
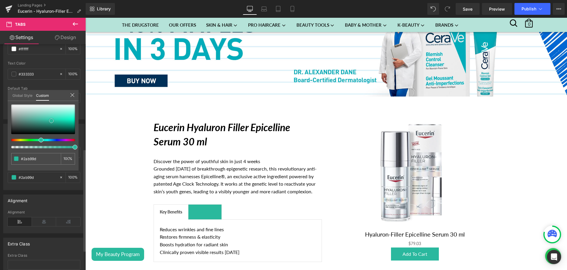
type input "#6cb6a7"
type input "#ffffff"
drag, startPoint x: 33, startPoint y: 117, endPoint x: 0, endPoint y: 81, distance: 49.4
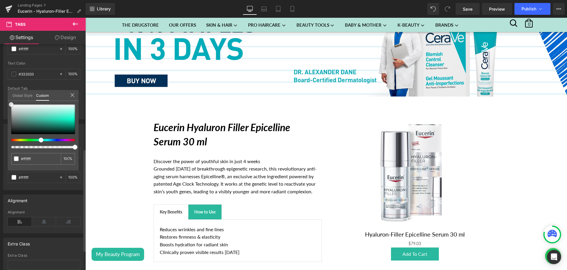
click at [0, 119] on div "Normal Tab rgb(42, 185, 157) Inactive Tab Background #2ab99d 100 % rgba(255, 25…" at bounding box center [44, 154] width 88 height 71
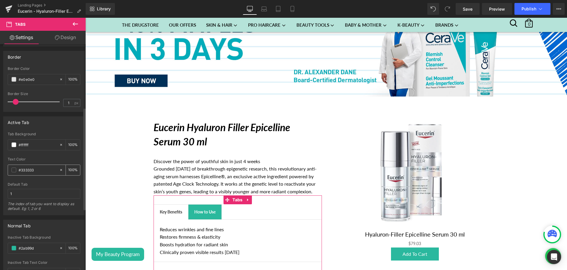
scroll to position [132, 0]
click at [13, 82] on span at bounding box center [14, 82] width 5 height 5
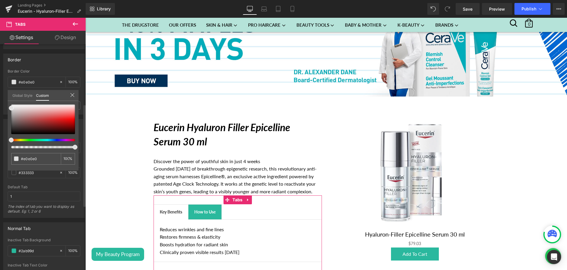
type input "78"
click at [59, 147] on div at bounding box center [41, 147] width 64 height 2
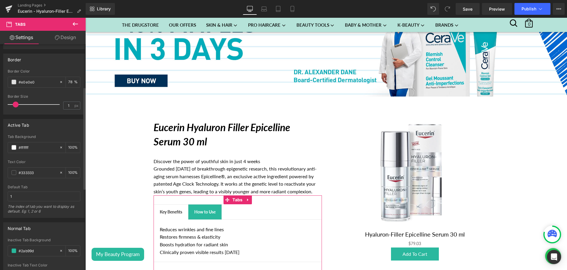
scroll to position [0, 0]
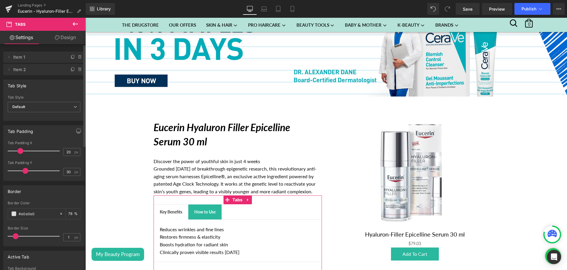
click at [67, 41] on link "Design" at bounding box center [65, 37] width 43 height 13
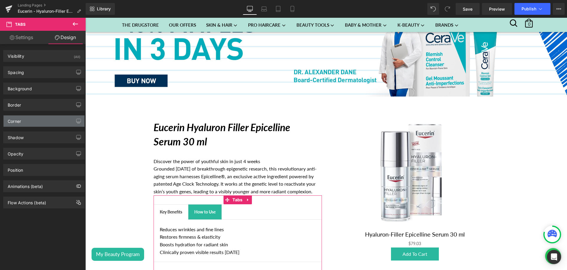
click at [44, 121] on div "Corner" at bounding box center [44, 120] width 81 height 11
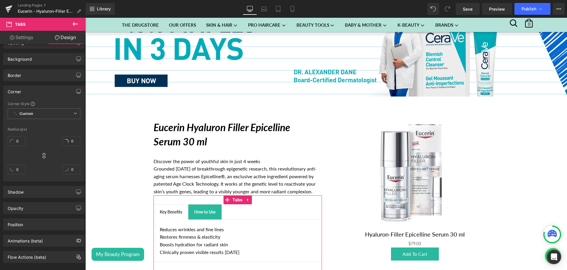
scroll to position [30, 0]
click at [19, 137] on input "0" at bounding box center [17, 140] width 18 height 10
type input "30"
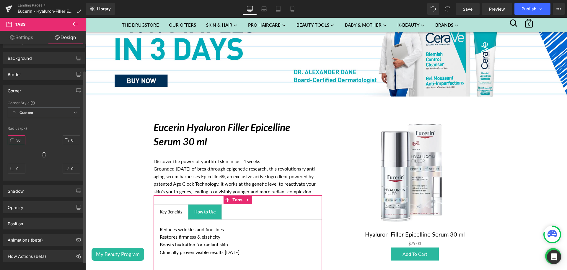
type input "30"
type input "3"
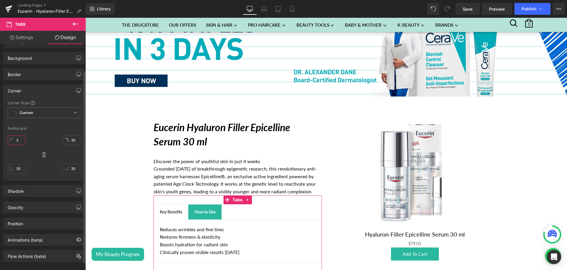
type input "3"
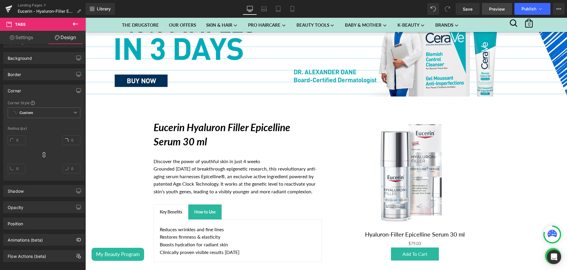
click at [491, 11] on span "Preview" at bounding box center [497, 9] width 16 height 6
click at [470, 10] on span "Save" at bounding box center [468, 9] width 10 height 6
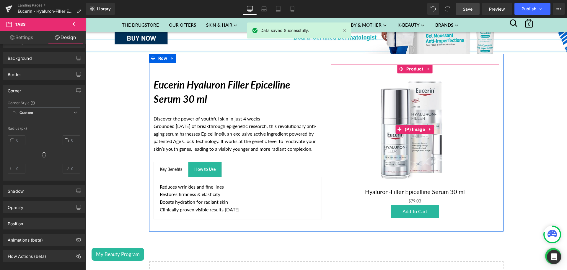
scroll to position [131, 0]
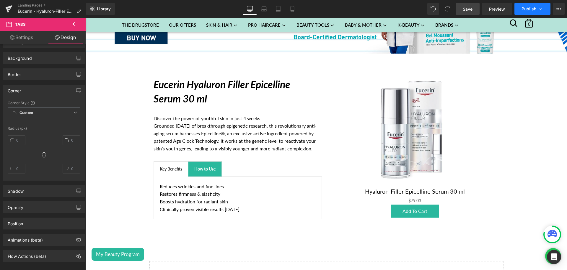
click at [525, 11] on button "Publish" at bounding box center [533, 9] width 36 height 12
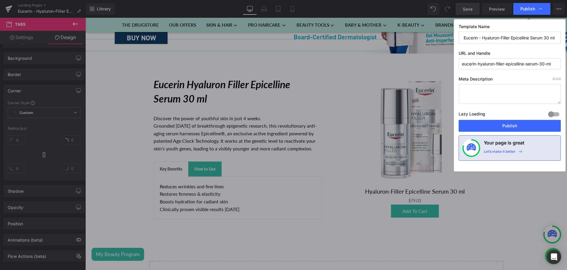
click at [503, 38] on input "Eucerin - Hyaluron-Filler Epicelline Serum 30 ml" at bounding box center [510, 38] width 102 height 12
type input "Eucerin - Hyaluron Filler Epicelline Serum 30 ml"
click at [511, 131] on button "Publish" at bounding box center [510, 126] width 102 height 12
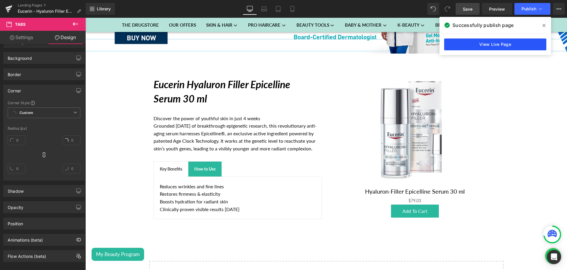
click at [487, 44] on link "View Live Page" at bounding box center [496, 44] width 102 height 12
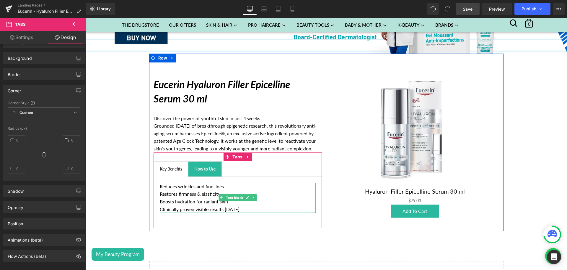
click at [204, 193] on p "Restores firmness & elasticity" at bounding box center [238, 194] width 156 height 8
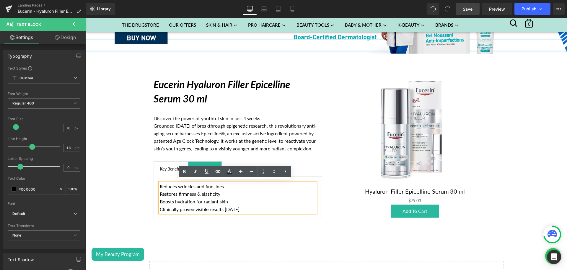
click at [247, 161] on ul "Key Benefits Text Block How to Use Text Block" at bounding box center [238, 168] width 168 height 15
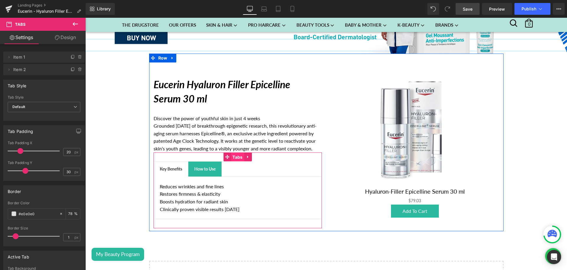
click at [231, 156] on span "Tabs" at bounding box center [237, 157] width 13 height 9
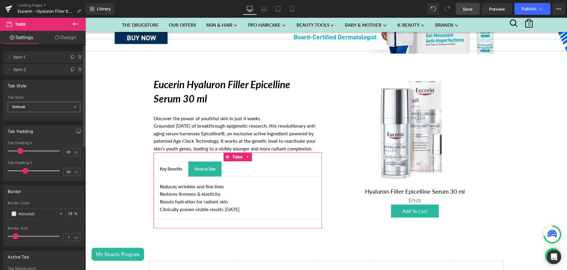
click at [34, 107] on span "Default" at bounding box center [44, 107] width 73 height 10
click at [26, 124] on div "Underline" at bounding box center [25, 126] width 17 height 4
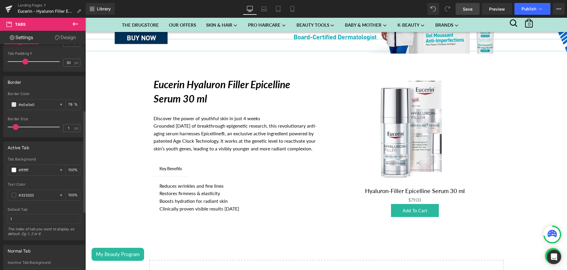
scroll to position [176, 0]
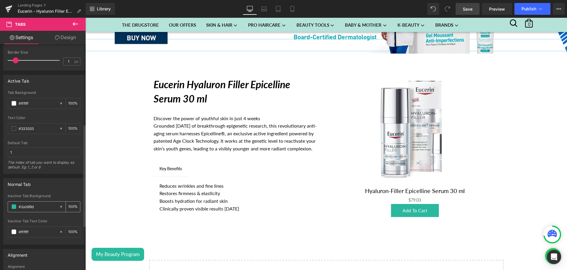
click at [26, 209] on input "#2ab99d" at bounding box center [38, 206] width 38 height 7
type input "0"
click at [38, 228] on div "#ffffff" at bounding box center [33, 231] width 51 height 10
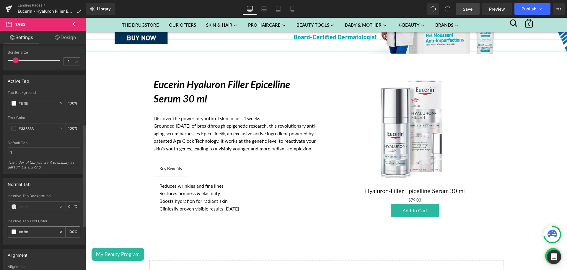
click at [40, 230] on input "#ffffff" at bounding box center [38, 231] width 38 height 7
paste input "2ab99d"
click at [40, 230] on input "#2ab99d" at bounding box center [38, 231] width 38 height 7
type input "#2ab99d"
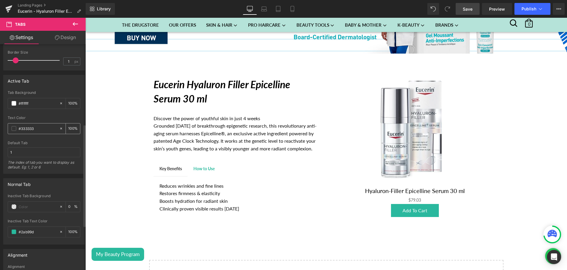
click at [27, 130] on input "#333333" at bounding box center [38, 128] width 38 height 7
paste input "2ab99d"
click at [27, 130] on input "#2ab99d" at bounding box center [38, 128] width 38 height 7
type input "#2ab99d"
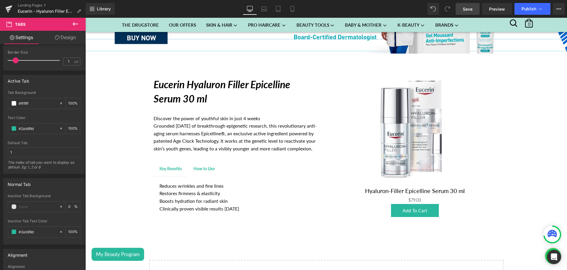
click at [470, 8] on span "Save" at bounding box center [468, 9] width 10 height 6
click at [536, 10] on span "Publish" at bounding box center [529, 9] width 15 height 5
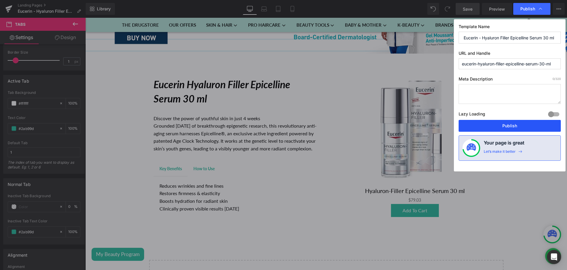
click at [513, 122] on button "Publish" at bounding box center [510, 126] width 102 height 12
